Goal: Transaction & Acquisition: Purchase product/service

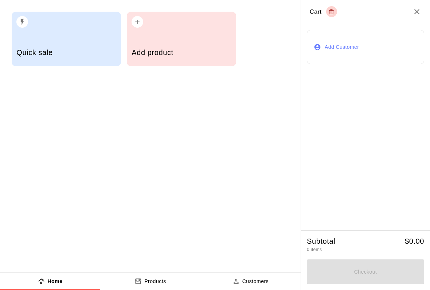
click at [169, 51] on h5 "Add product" at bounding box center [182, 53] width 100 height 10
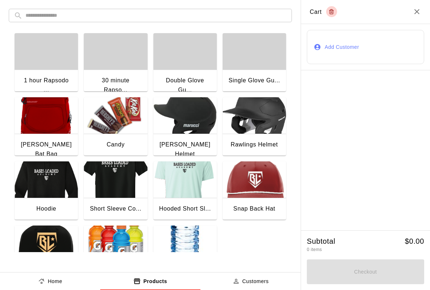
click at [185, 248] on img "button" at bounding box center [185, 244] width 63 height 36
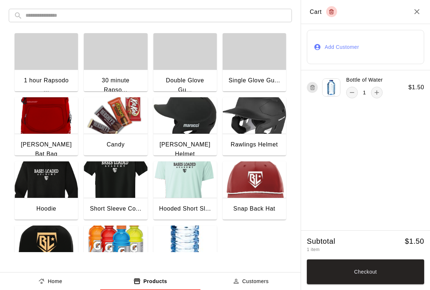
click at [105, 125] on img "button" at bounding box center [115, 115] width 63 height 36
click at [340, 276] on button "Checkout" at bounding box center [365, 272] width 117 height 25
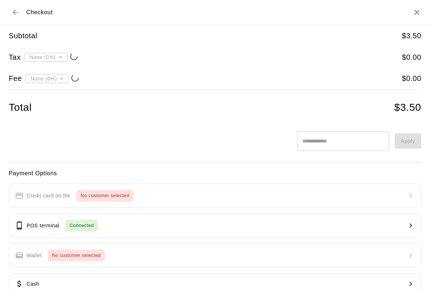
type input "**********"
click at [110, 227] on button "POS terminal Connected" at bounding box center [215, 226] width 413 height 24
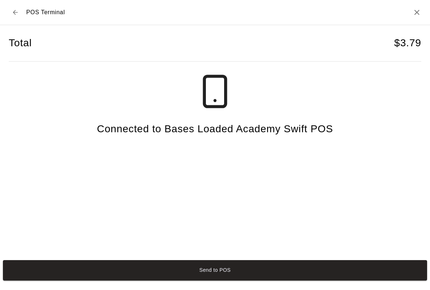
click at [190, 281] on button "Send to POS" at bounding box center [215, 270] width 425 height 20
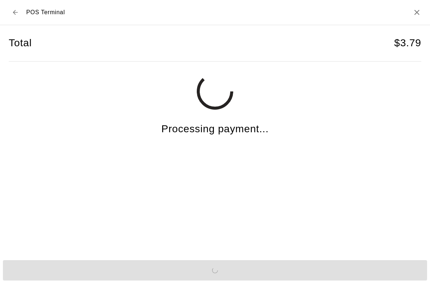
click at [5, 151] on div "Total $ 3.79 Processing payment..." at bounding box center [215, 141] width 430 height 232
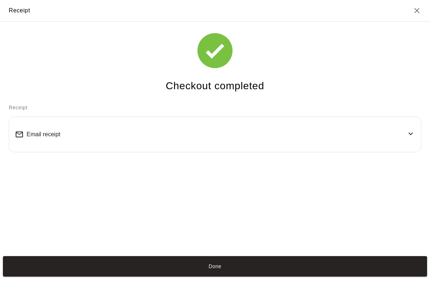
click at [316, 269] on button "Done" at bounding box center [215, 266] width 425 height 20
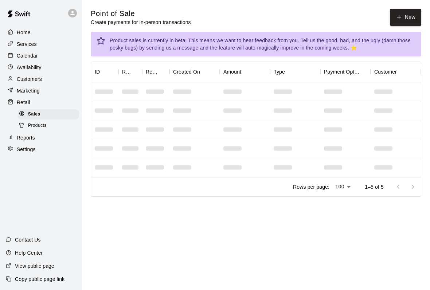
click at [408, 24] on button "New" at bounding box center [405, 17] width 31 height 17
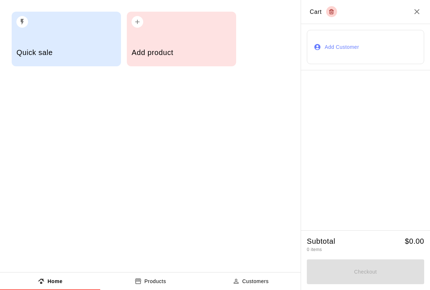
click at [184, 42] on div "Add product" at bounding box center [182, 53] width 100 height 26
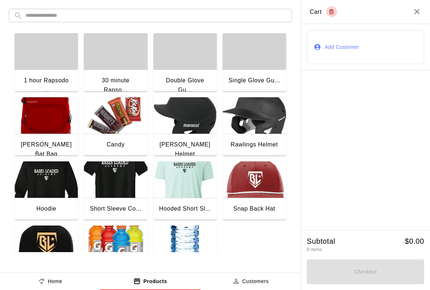
click at [115, 132] on img "button" at bounding box center [115, 115] width 63 height 36
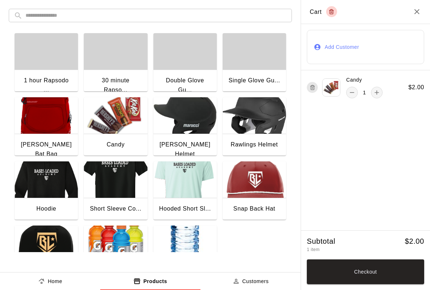
click at [393, 273] on button "Checkout" at bounding box center [365, 272] width 117 height 25
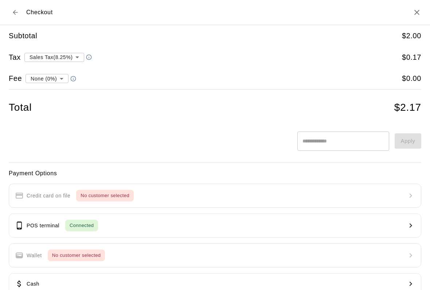
click at [421, 11] on icon "Close" at bounding box center [417, 12] width 9 height 9
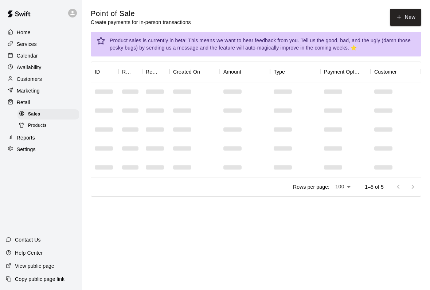
click at [410, 21] on button "New" at bounding box center [405, 17] width 31 height 17
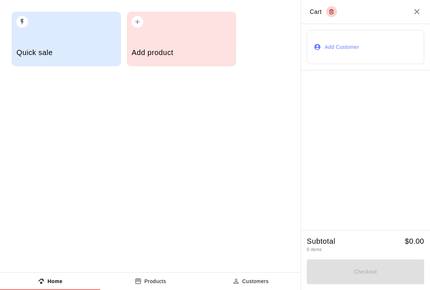
click at [173, 63] on div "Add product" at bounding box center [182, 53] width 100 height 26
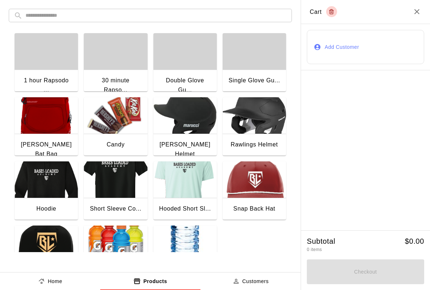
click at [113, 133] on img "button" at bounding box center [115, 115] width 63 height 36
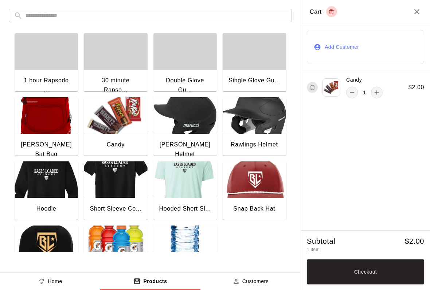
click at [114, 247] on img "button" at bounding box center [115, 244] width 63 height 36
click at [379, 278] on button "Checkout" at bounding box center [365, 272] width 117 height 25
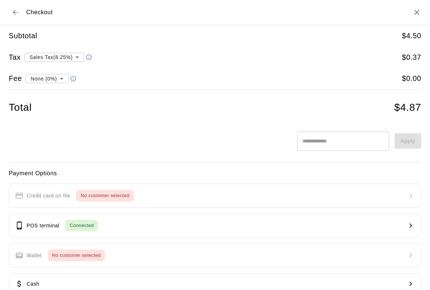
click at [62, 214] on button "POS terminal Connected" at bounding box center [215, 226] width 413 height 24
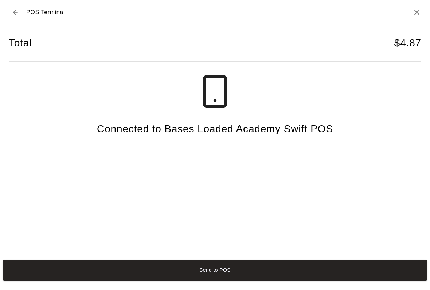
click at [60, 275] on button "Send to POS" at bounding box center [215, 270] width 425 height 20
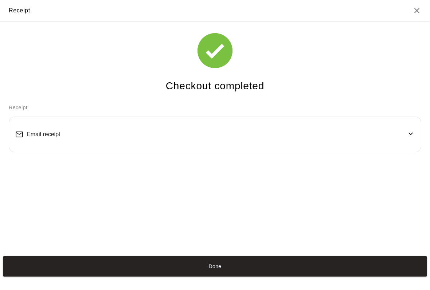
click at [141, 277] on button "Done" at bounding box center [215, 266] width 425 height 20
